Goal: Task Accomplishment & Management: Manage account settings

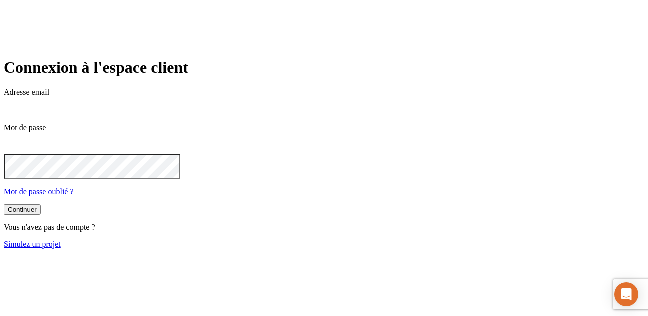
click at [92, 115] on input at bounding box center [48, 110] width 88 height 10
paste input "james.bond+37109@nalo.fr"
type input "james.bond+37109@nalo.fr"
click at [4, 205] on button "Continuer" at bounding box center [22, 210] width 37 height 10
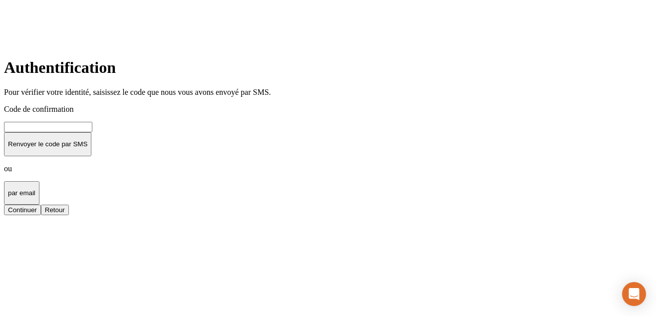
click at [92, 132] on input at bounding box center [48, 127] width 88 height 10
paste input "000000"
type input "000000"
click at [37, 214] on div "Continuer" at bounding box center [22, 209] width 29 height 7
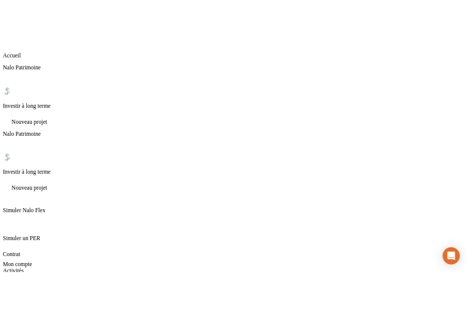
scroll to position [28, 0]
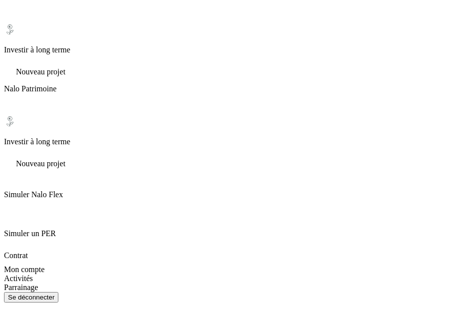
scroll to position [38, 0]
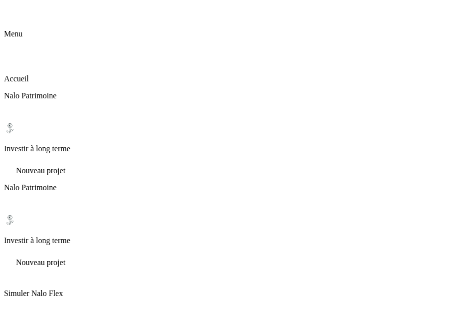
scroll to position [20, 0]
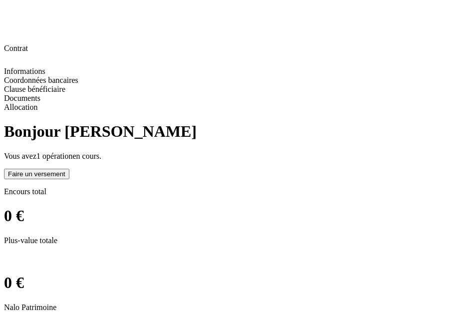
click at [38, 111] on span "Allocation" at bounding box center [21, 107] width 34 height 8
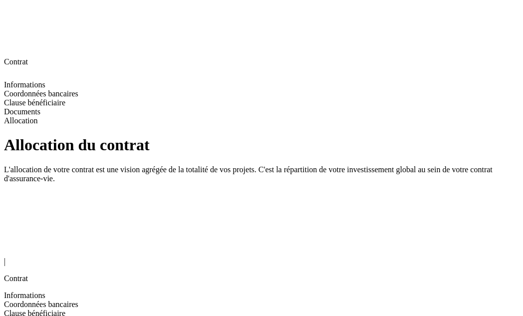
scroll to position [15, 0]
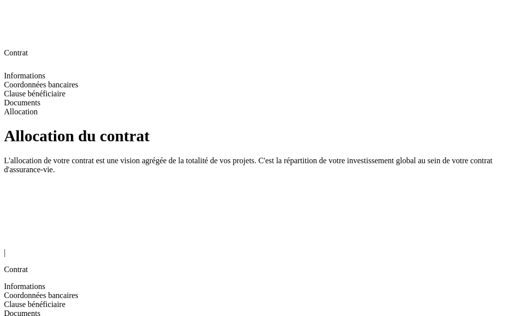
click at [50, 282] on div "Informations" at bounding box center [261, 286] width 515 height 9
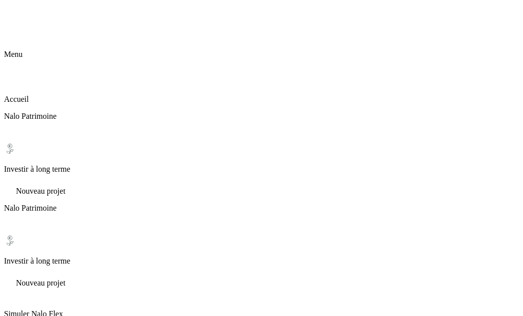
scroll to position [76, 0]
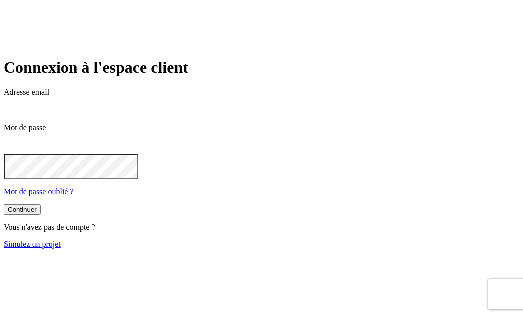
click at [92, 115] on input at bounding box center [48, 110] width 88 height 10
type input "[PERSON_NAME][DOMAIN_NAME][EMAIL_ADDRESS][DOMAIN_NAME]"
click at [209, 196] on div "Adresse email [PERSON_NAME][DOMAIN_NAME][EMAIL_ADDRESS][DOMAIN_NAME] Mot de pas…" at bounding box center [261, 142] width 515 height 108
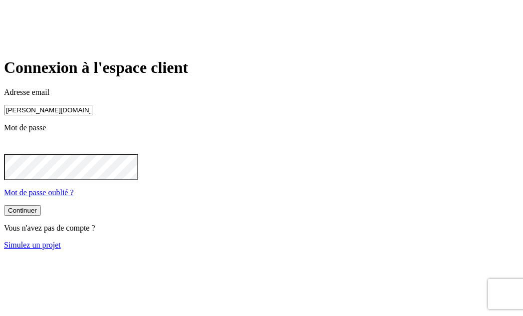
click at [4, 205] on button "Continuer" at bounding box center [22, 210] width 37 height 10
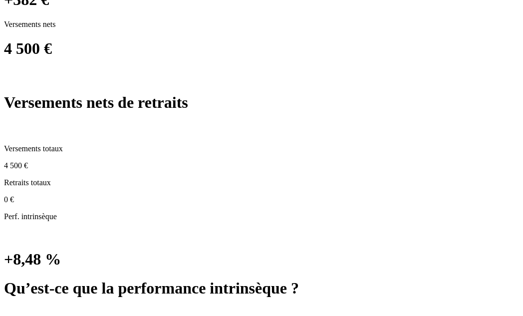
scroll to position [540, 0]
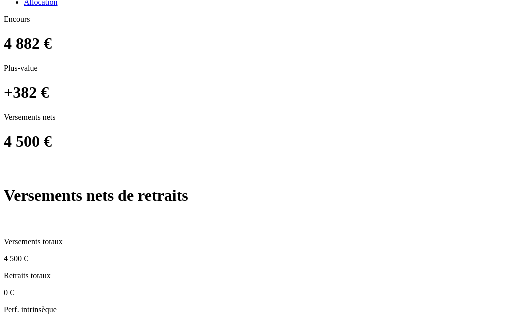
scroll to position [419, 0]
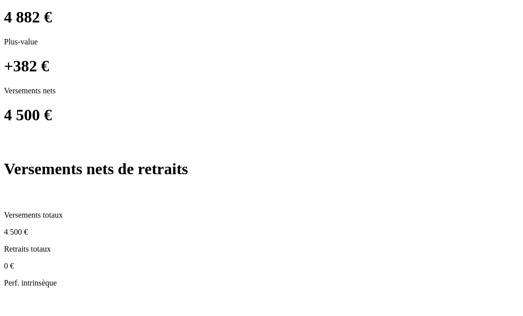
scroll to position [397, 0]
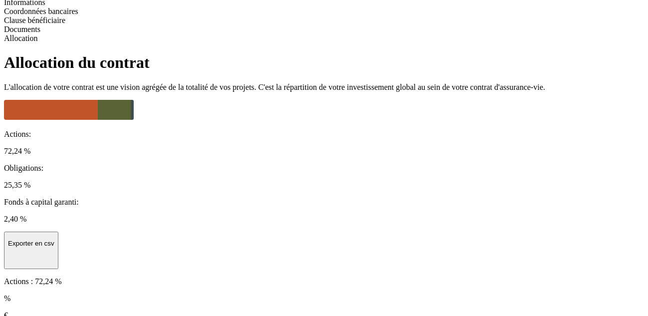
scroll to position [21, 0]
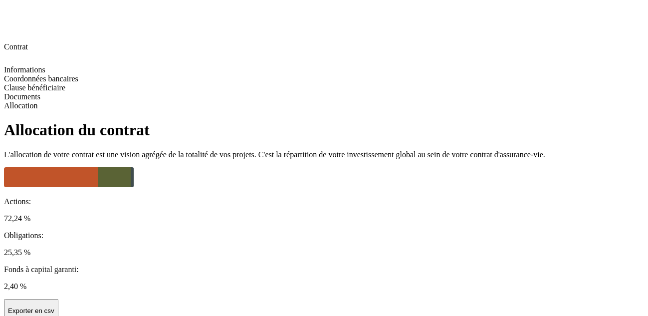
click at [54, 307] on p "Exporter en csv" at bounding box center [31, 310] width 46 height 7
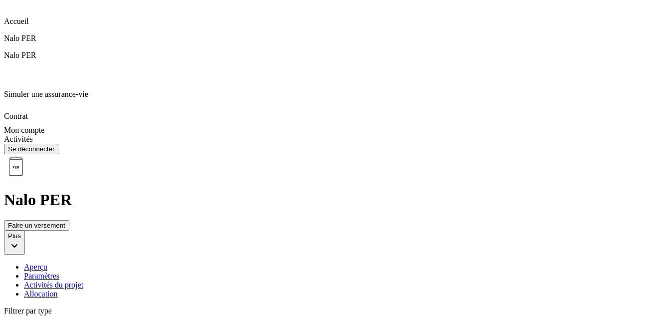
scroll to position [78, 0]
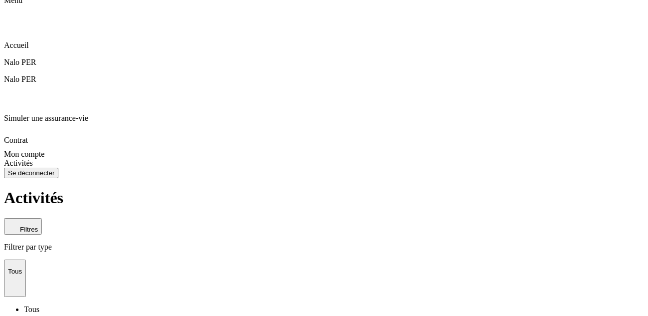
scroll to position [69, 0]
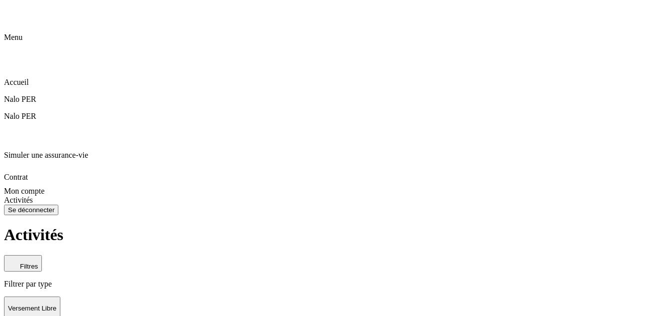
scroll to position [16, 0]
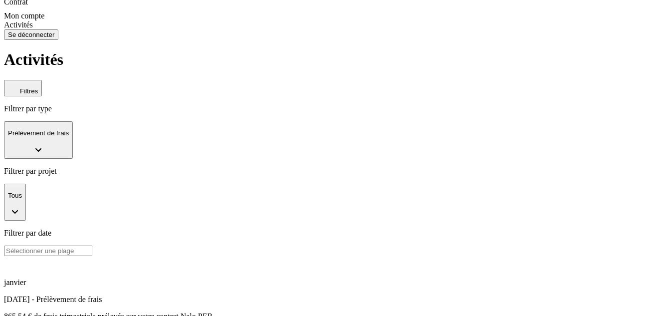
scroll to position [0, 0]
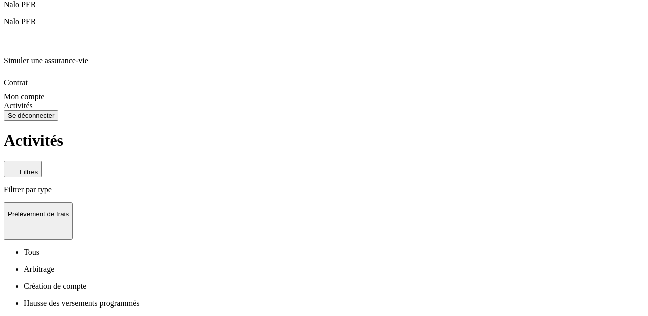
scroll to position [8, 0]
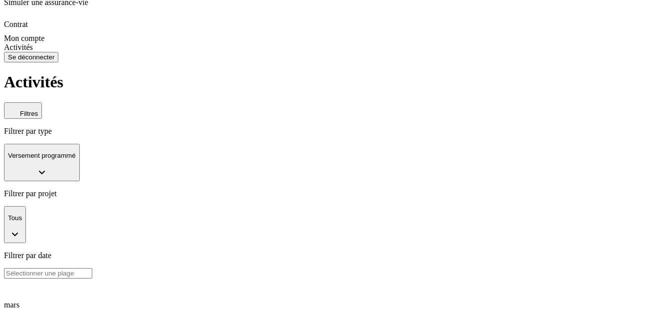
scroll to position [0, 0]
